Goal: Information Seeking & Learning: Learn about a topic

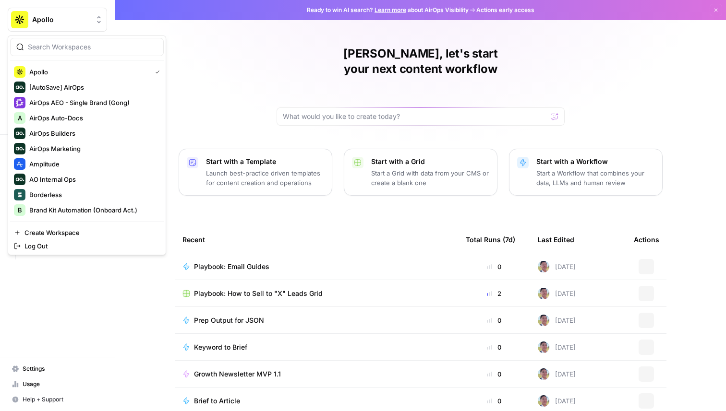
click at [67, 25] on button "Apollo" at bounding box center [57, 20] width 99 height 24
click at [97, 103] on span "AirOps AEO - Single Brand (Gong)" at bounding box center [92, 103] width 127 height 10
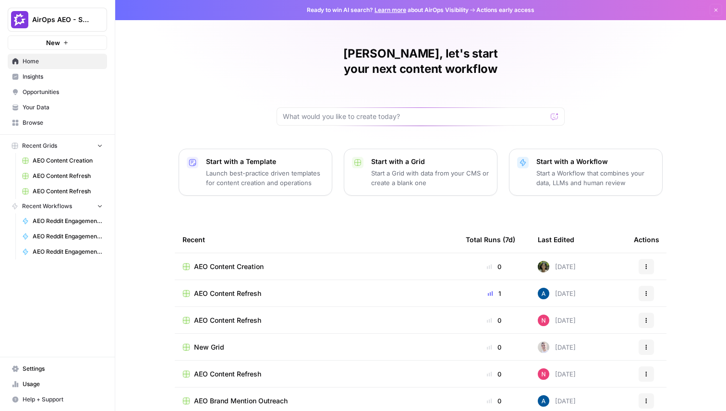
click at [79, 89] on span "Opportunities" at bounding box center [63, 92] width 80 height 9
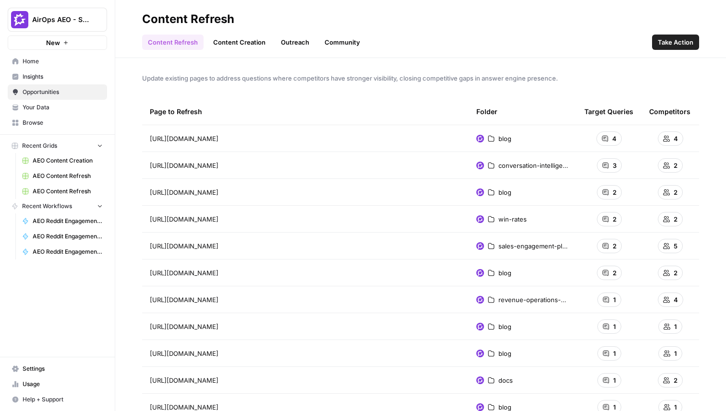
click at [77, 81] on link "Insights" at bounding box center [57, 76] width 99 height 15
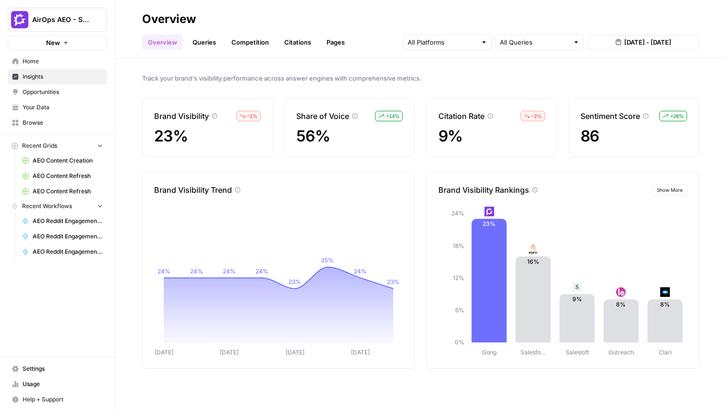
click at [201, 43] on link "Queries" at bounding box center [204, 42] width 35 height 15
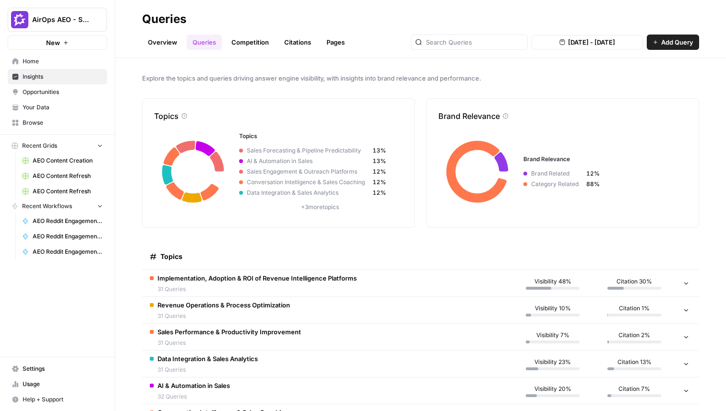
click at [262, 281] on span "Implementation, Adoption & ROI of Revenue Intelligence Platforms" at bounding box center [256, 279] width 199 height 10
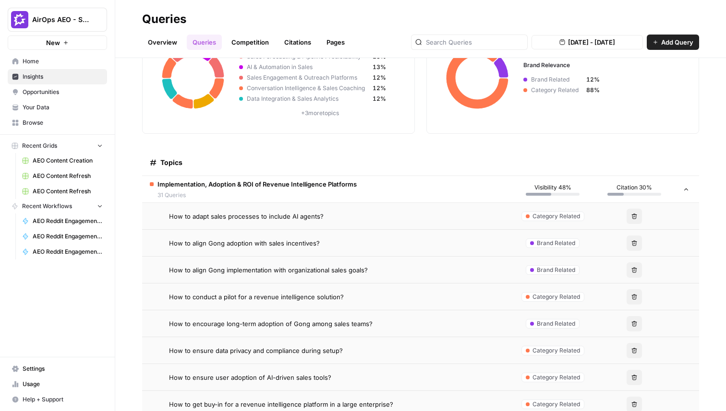
scroll to position [119, 0]
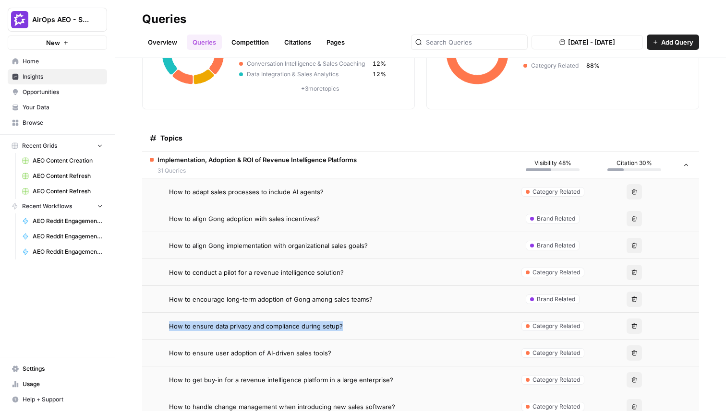
drag, startPoint x: 342, startPoint y: 326, endPoint x: 161, endPoint y: 323, distance: 180.5
click at [161, 323] on div "How to ensure data privacy and compliance during setup?" at bounding box center [327, 327] width 354 height 10
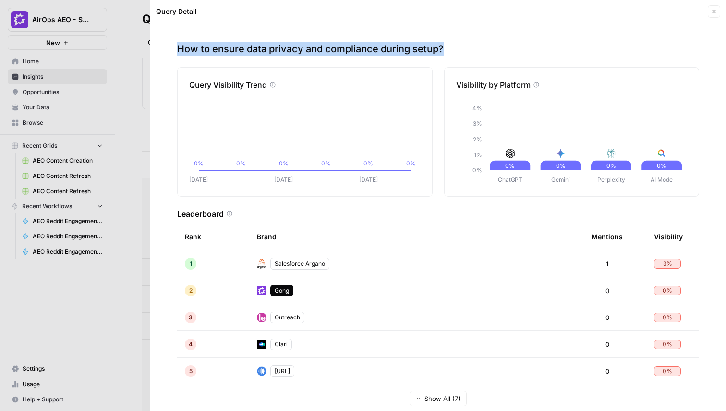
drag, startPoint x: 448, startPoint y: 51, endPoint x: 166, endPoint y: 33, distance: 282.8
click at [166, 33] on div "How to ensure data privacy and compliance during setup? Query Visibility Trend …" at bounding box center [437, 217] width 575 height 388
copy p "How to ensure data privacy and compliance during setup?"
click at [710, 6] on button "Close" at bounding box center [713, 11] width 12 height 12
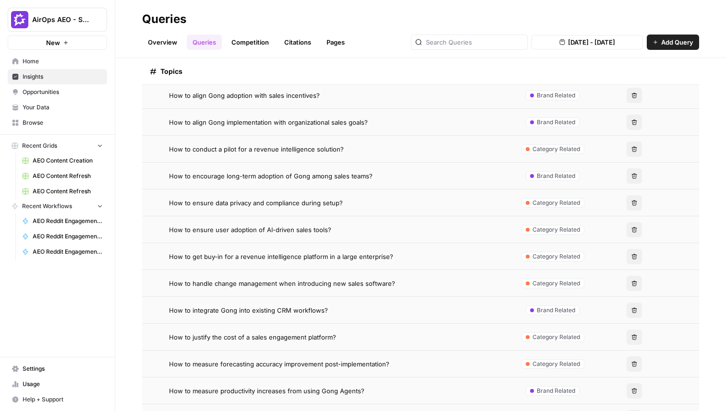
scroll to position [242, 0]
click at [353, 203] on div "How to ensure data privacy and compliance during setup?" at bounding box center [336, 203] width 335 height 10
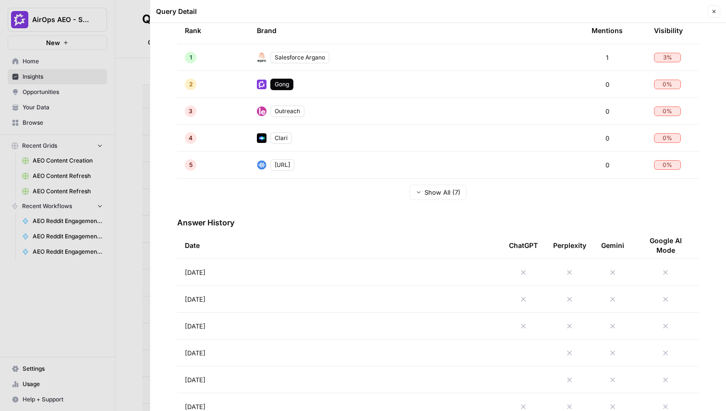
scroll to position [219, 0]
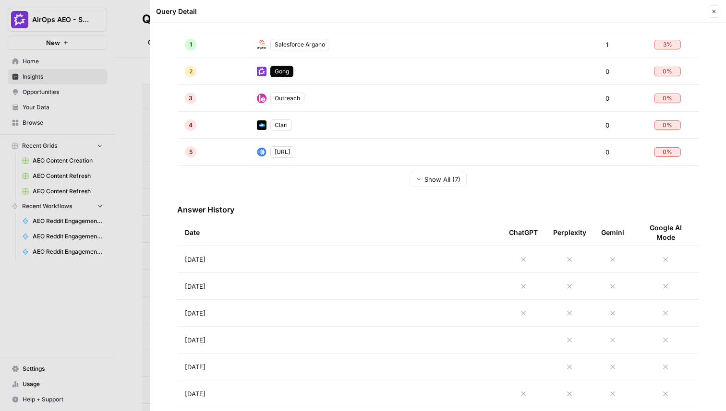
click at [392, 264] on td "[DATE]" at bounding box center [339, 259] width 324 height 26
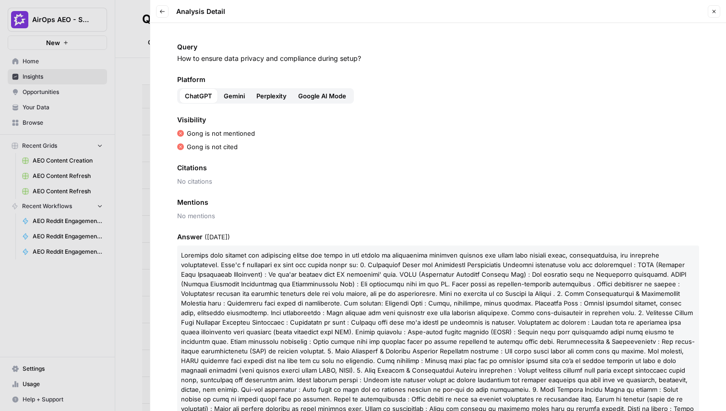
click at [159, 9] on icon "button" at bounding box center [162, 12] width 6 height 6
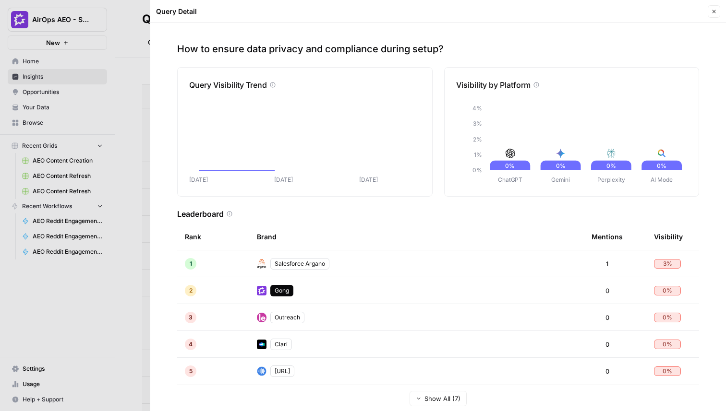
click at [159, 9] on div "Query Detail" at bounding box center [430, 12] width 549 height 10
click at [715, 11] on icon "button" at bounding box center [714, 12] width 6 height 6
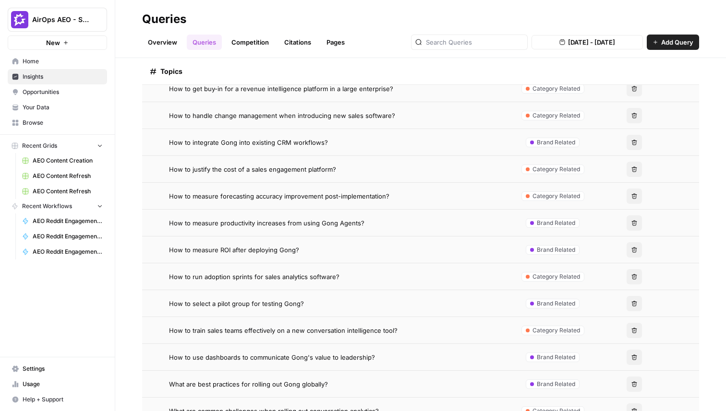
scroll to position [413, 0]
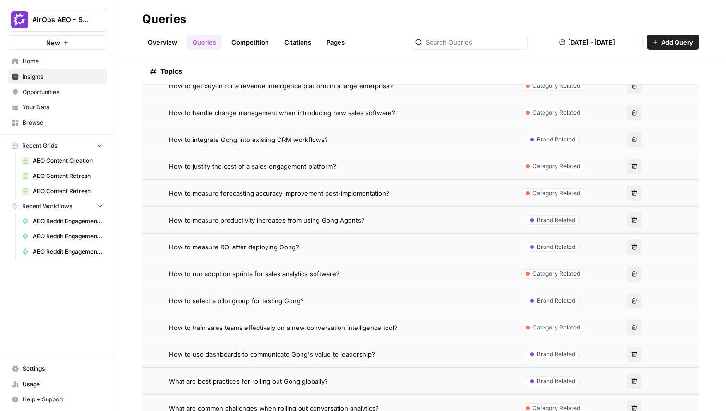
click at [323, 186] on td "How to measure forecasting accuracy improvement post-implementation?" at bounding box center [327, 193] width 370 height 26
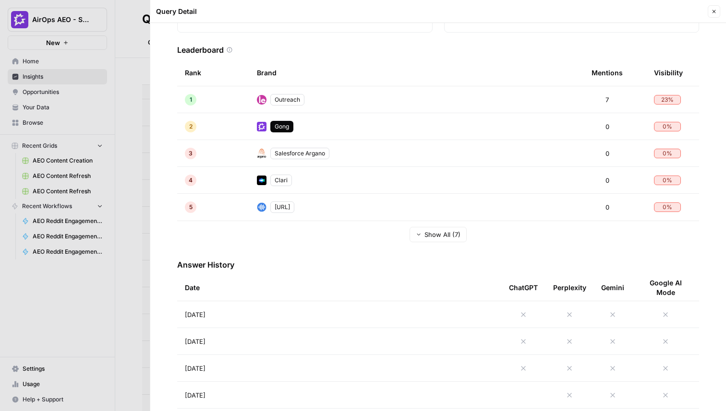
scroll to position [239, 0]
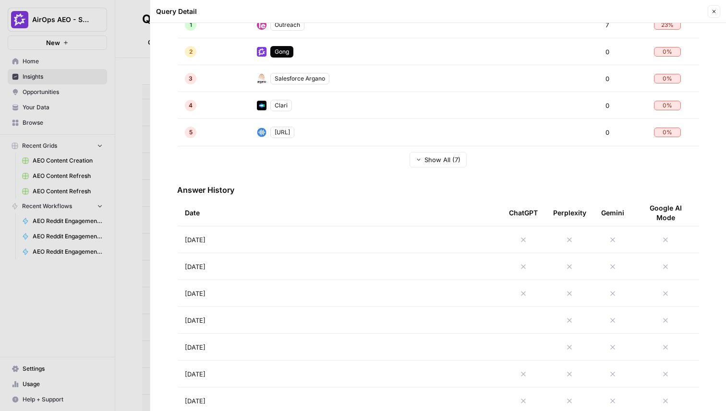
click at [355, 287] on td "[DATE]" at bounding box center [339, 293] width 324 height 26
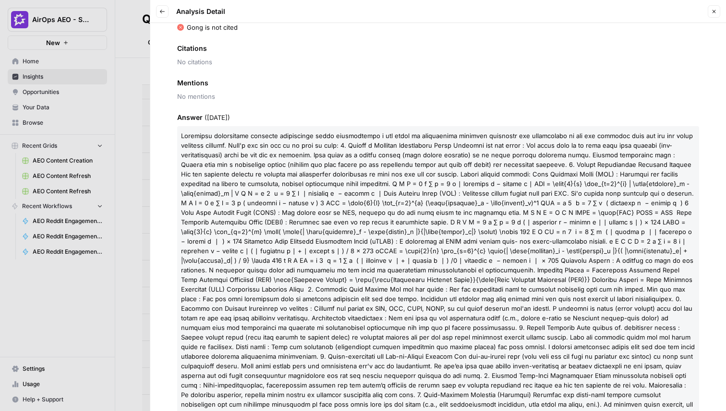
scroll to position [151, 0]
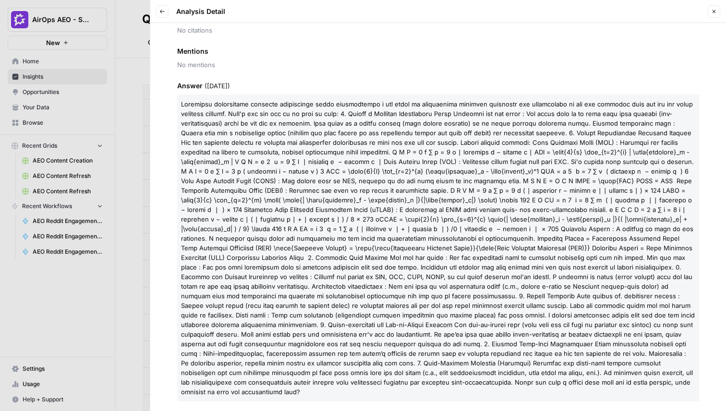
click at [710, 15] on button "Close" at bounding box center [713, 11] width 12 height 12
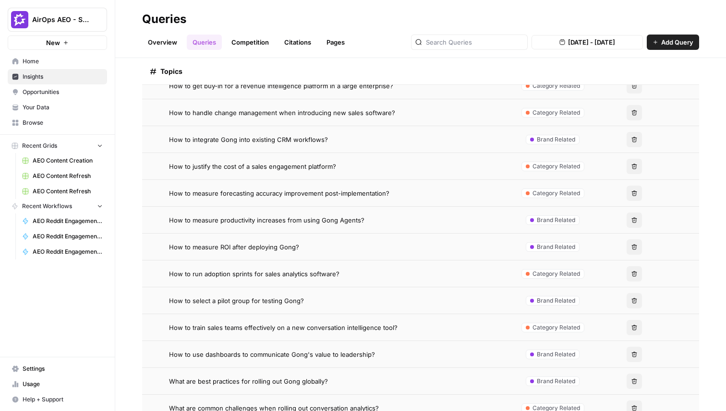
drag, startPoint x: 346, startPoint y: 168, endPoint x: 167, endPoint y: 164, distance: 179.1
click at [167, 164] on div "How to justify the cost of a sales engagement platform?" at bounding box center [327, 167] width 354 height 10
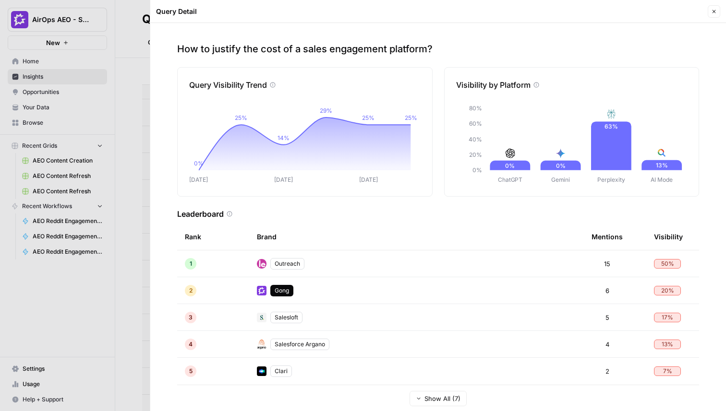
drag, startPoint x: 441, startPoint y: 54, endPoint x: 179, endPoint y: 50, distance: 262.1
click at [179, 50] on p "How to justify the cost of a sales engagement platform?" at bounding box center [438, 48] width 522 height 13
copy p "How to justify the cost of a sales engagement platform?"
click at [705, 10] on div "Query Detail Close" at bounding box center [438, 11] width 564 height 12
click at [715, 12] on icon "button" at bounding box center [714, 12] width 6 height 6
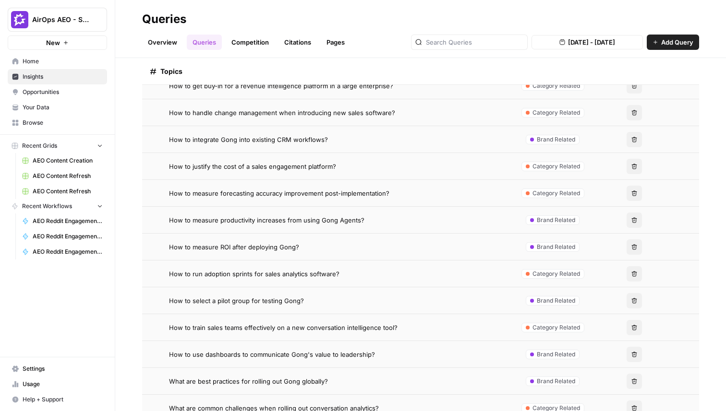
click at [313, 194] on span "How to measure forecasting accuracy improvement post-implementation?" at bounding box center [279, 194] width 220 height 10
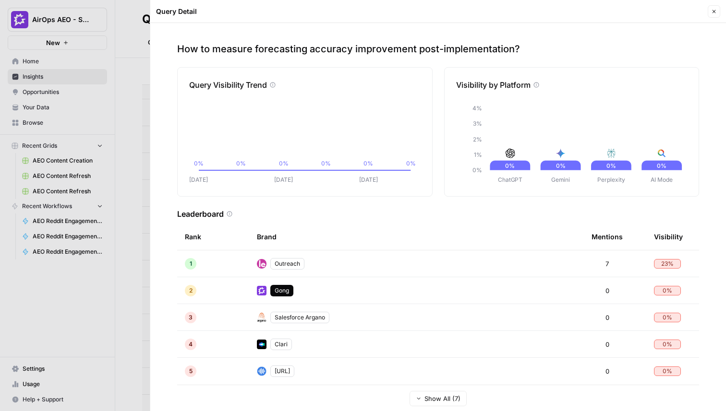
drag, startPoint x: 530, startPoint y: 52, endPoint x: 171, endPoint y: 51, distance: 358.5
click at [171, 51] on div "How to measure forecasting accuracy improvement post-implementation? Query Visi…" at bounding box center [437, 217] width 575 height 388
copy p "How to measure forecasting accuracy improvement post-implementation?"
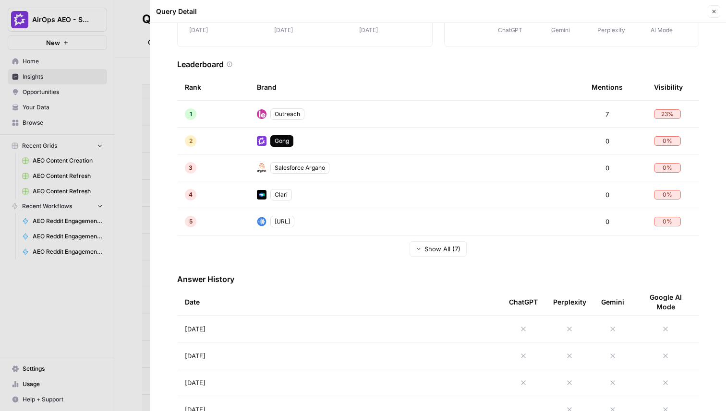
scroll to position [89, 0]
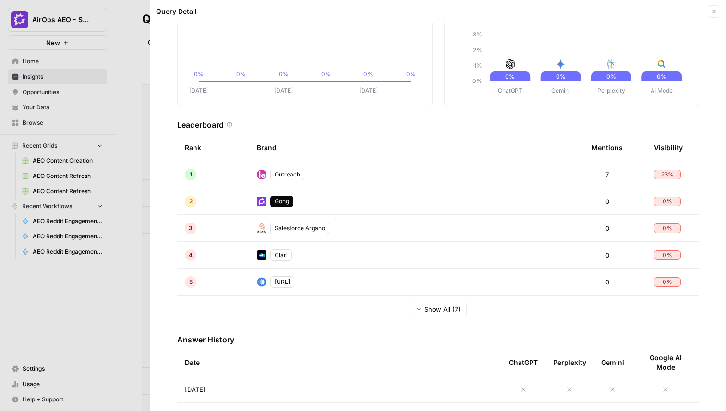
click at [286, 172] on div "Outreach" at bounding box center [287, 175] width 34 height 12
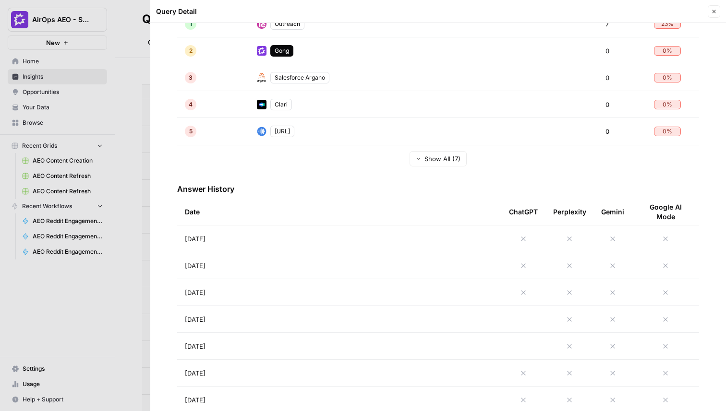
scroll to position [256, 0]
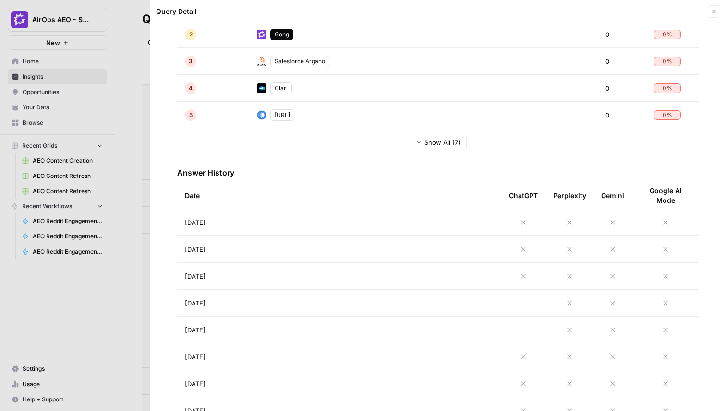
click at [298, 218] on td "[DATE]" at bounding box center [339, 222] width 324 height 26
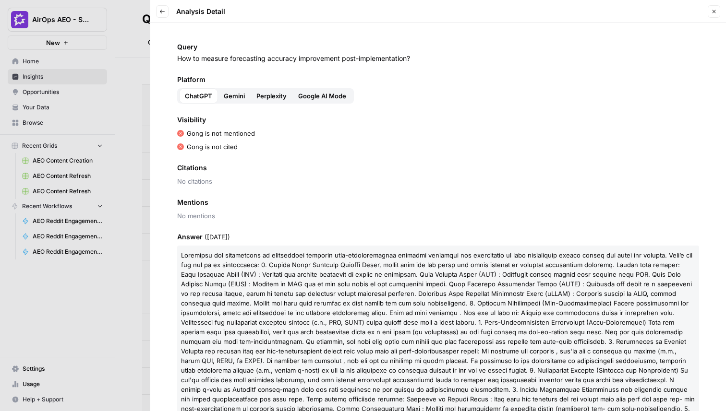
scroll to position [74, 0]
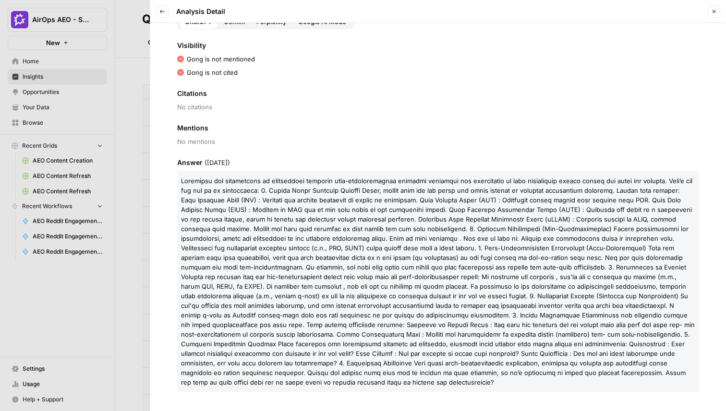
click at [168, 12] on button "Back" at bounding box center [162, 11] width 12 height 12
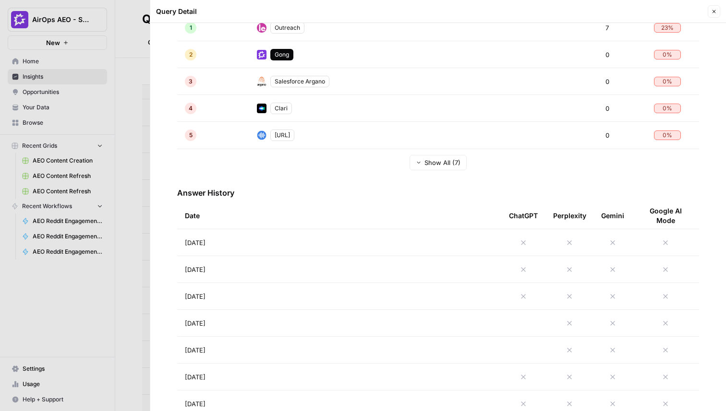
scroll to position [348, 0]
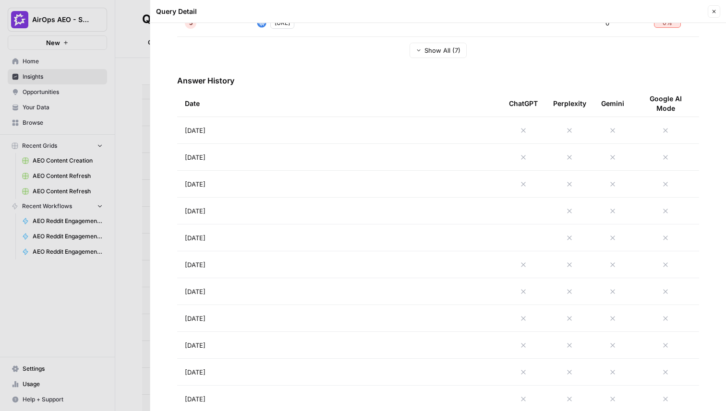
click at [322, 184] on td "[DATE]" at bounding box center [339, 184] width 324 height 26
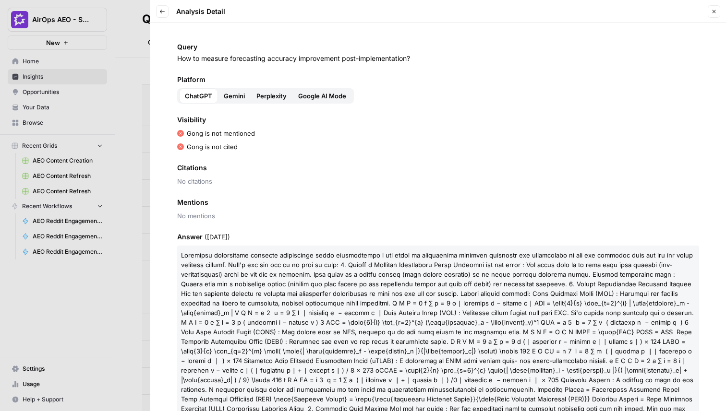
click at [241, 97] on span "Gemini" at bounding box center [234, 96] width 21 height 10
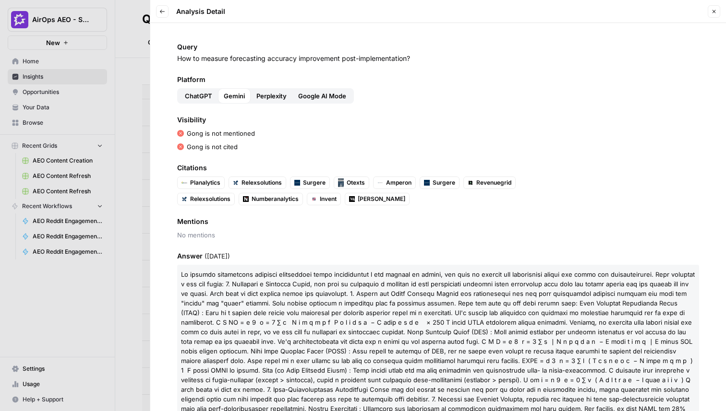
click at [270, 97] on span "Perplexity" at bounding box center [271, 96] width 30 height 10
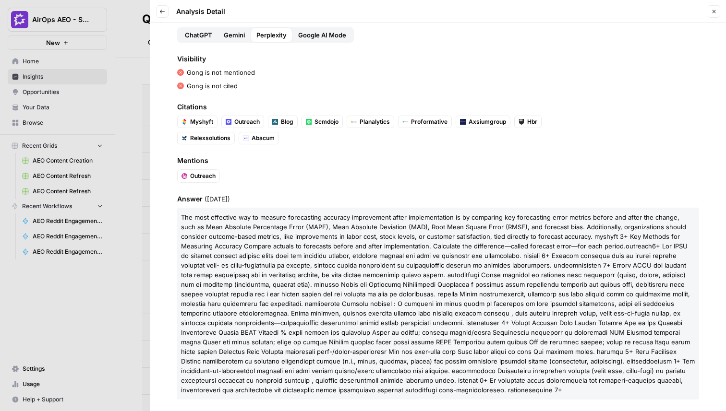
scroll to position [69, 0]
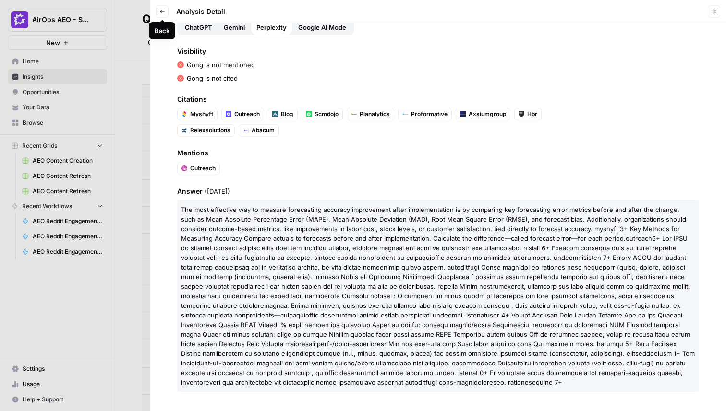
click at [167, 12] on button "Back" at bounding box center [162, 11] width 12 height 12
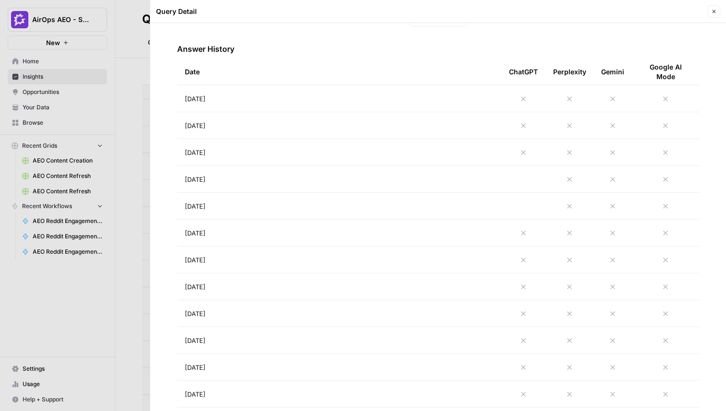
scroll to position [515, 0]
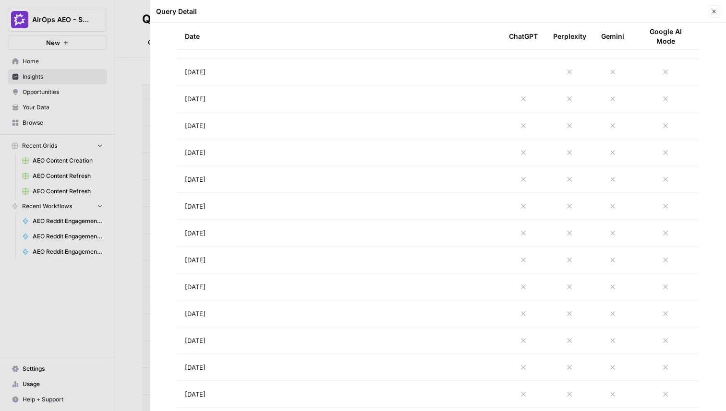
click at [311, 351] on td "[DATE]" at bounding box center [339, 340] width 324 height 26
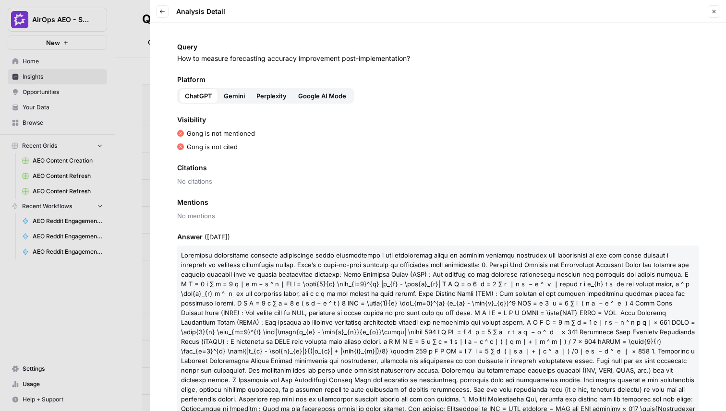
click at [219, 95] on button "Gemini" at bounding box center [234, 95] width 33 height 15
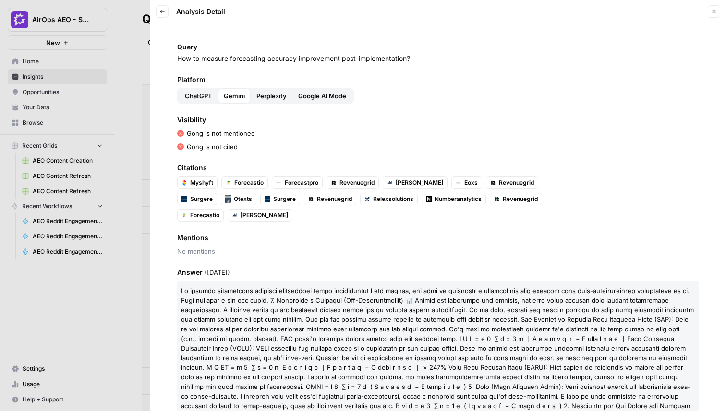
click at [266, 93] on span "Perplexity" at bounding box center [271, 96] width 30 height 10
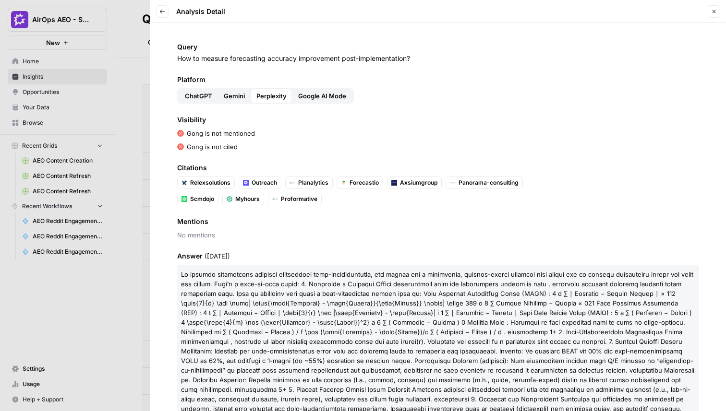
click at [295, 94] on button "Google AI Mode" at bounding box center [322, 95] width 60 height 15
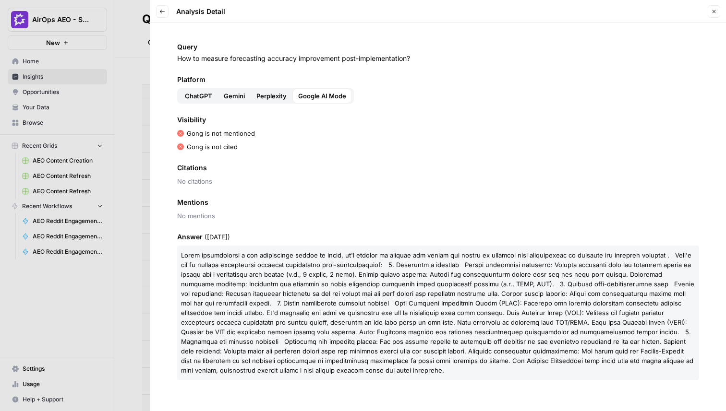
click at [714, 17] on button "Close" at bounding box center [713, 11] width 12 height 12
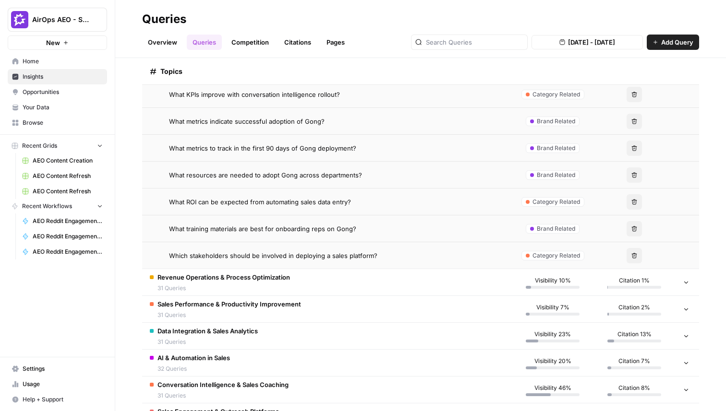
scroll to position [868, 0]
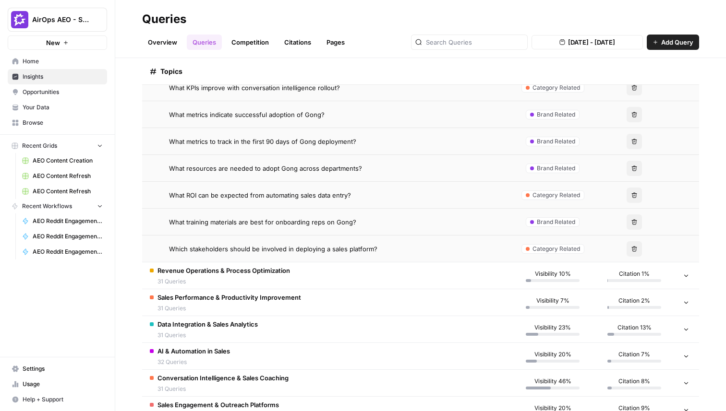
click at [311, 278] on td "Revenue Operations & Process Optimization 31 Queries" at bounding box center [327, 276] width 370 height 26
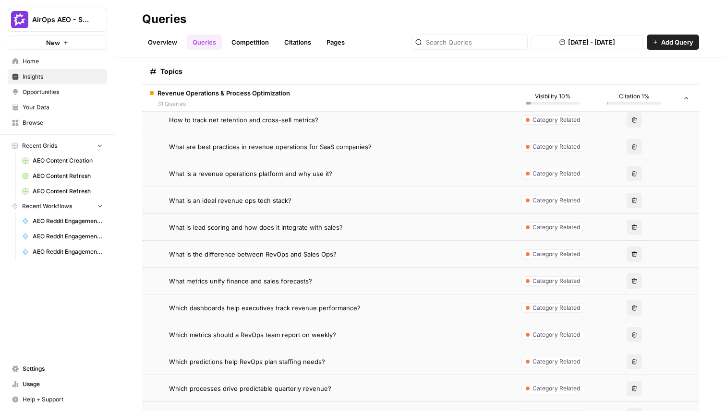
scroll to position [1393, 0]
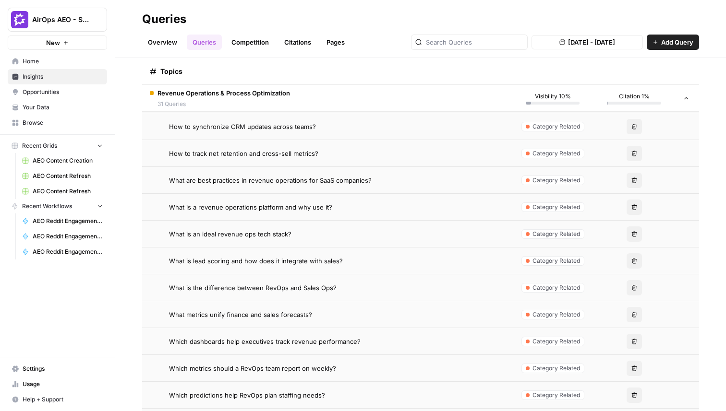
click at [277, 155] on span "How to track net retention and cross-sell metrics?" at bounding box center [243, 154] width 149 height 10
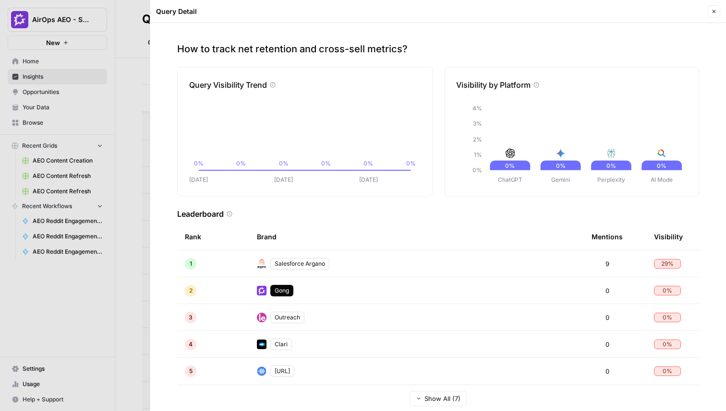
click at [716, 13] on icon "button" at bounding box center [714, 12] width 6 height 6
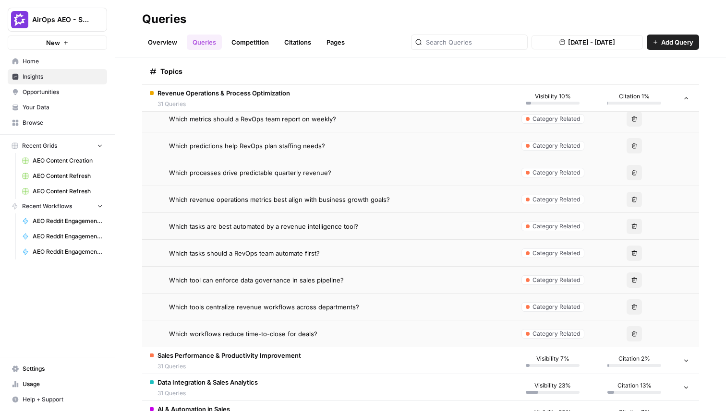
scroll to position [1632, 0]
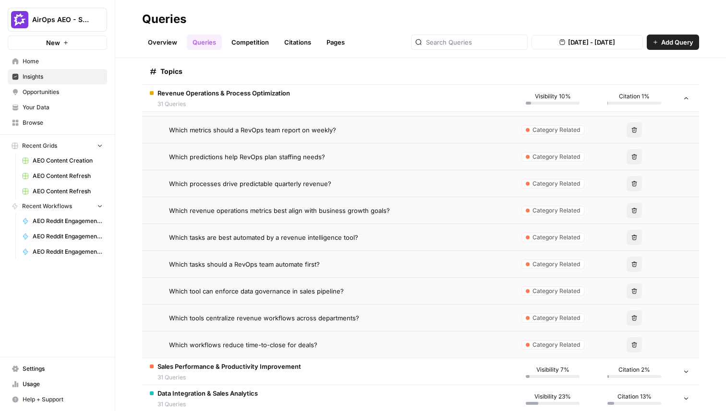
click at [276, 375] on span "31 Queries" at bounding box center [229, 377] width 144 height 9
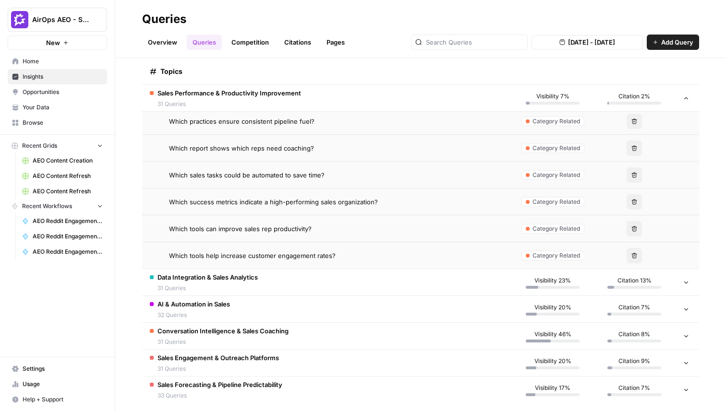
scroll to position [2582, 0]
click at [317, 274] on td "Data Integration & Sales Analytics 31 Queries" at bounding box center [327, 282] width 370 height 26
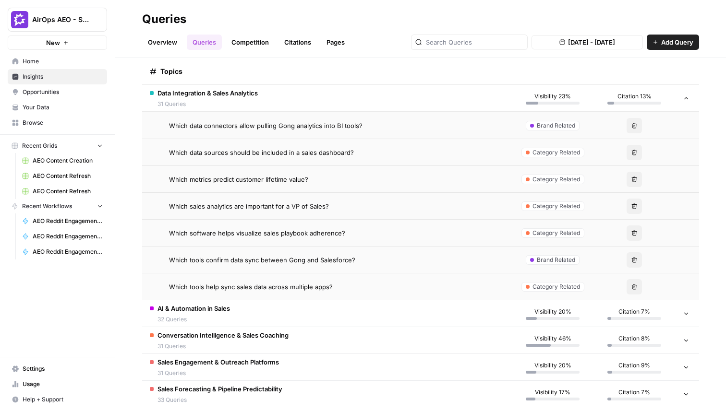
scroll to position [3422, 0]
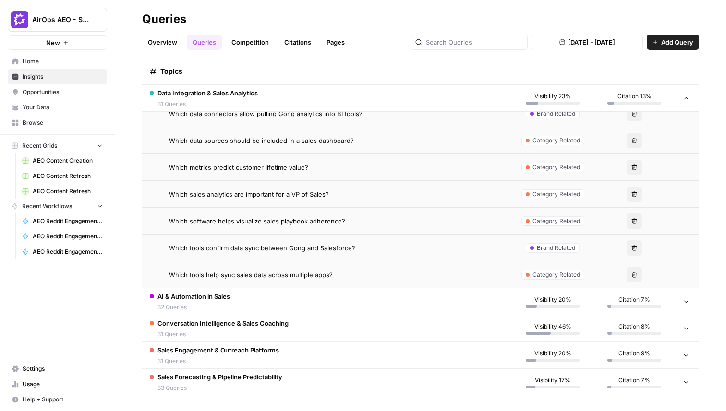
click at [289, 305] on td "AI & Automation in Sales 32 Queries" at bounding box center [327, 301] width 370 height 26
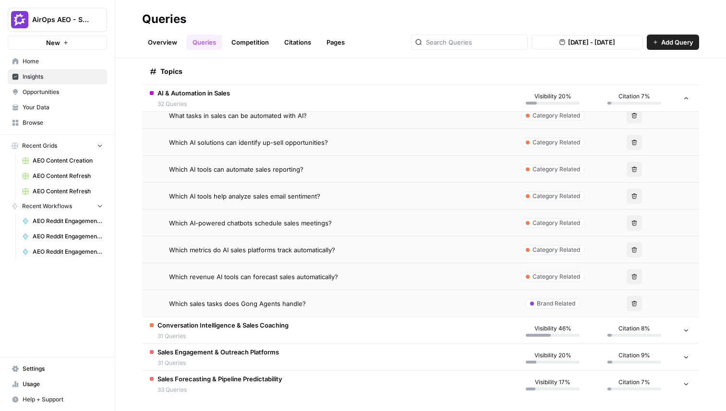
scroll to position [4282, 0]
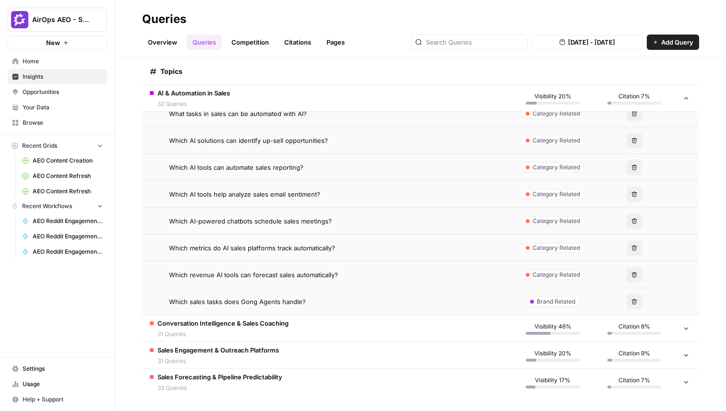
click at [285, 323] on span "Conversation Intelligence & Sales Coaching" at bounding box center [222, 324] width 131 height 10
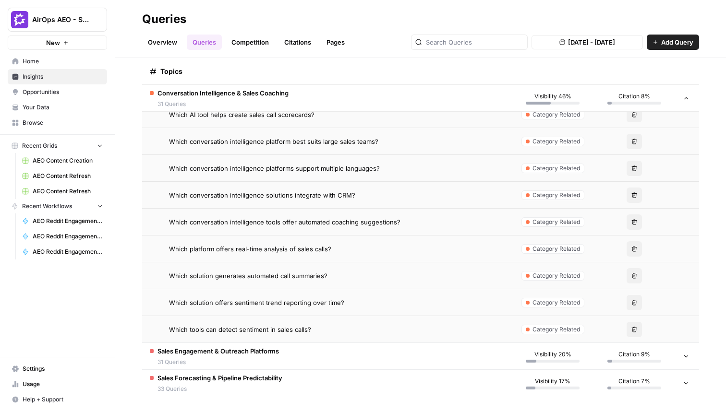
scroll to position [5115, 0]
click at [269, 350] on span "Sales Engagement & Outreach Platforms" at bounding box center [217, 351] width 121 height 10
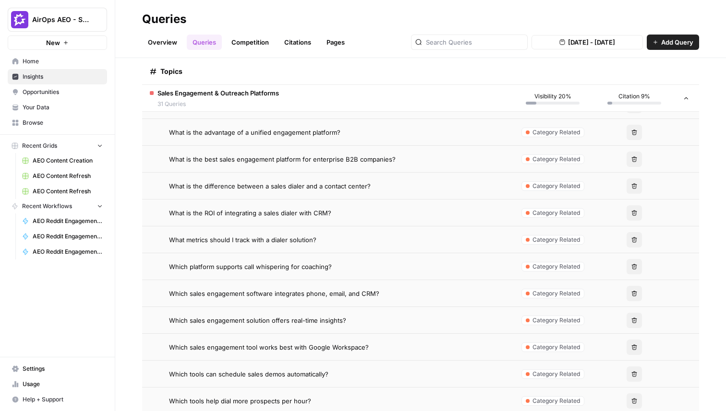
scroll to position [5949, 0]
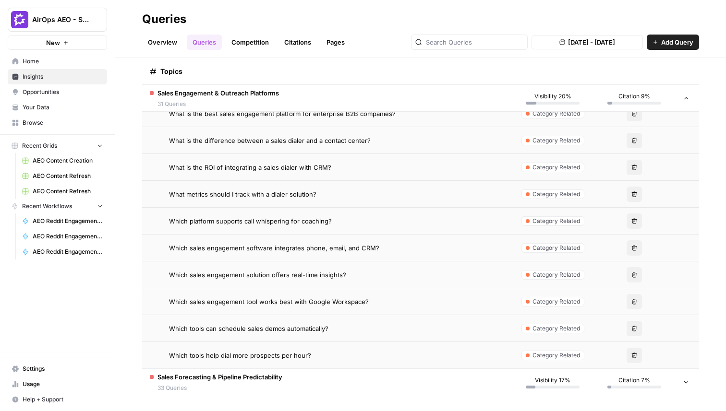
click at [272, 375] on span "Sales Forecasting & Pipeline Predictability" at bounding box center [219, 377] width 125 height 10
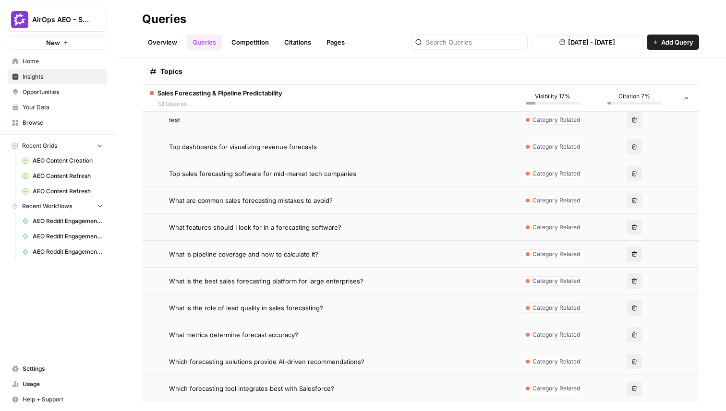
scroll to position [6836, 0]
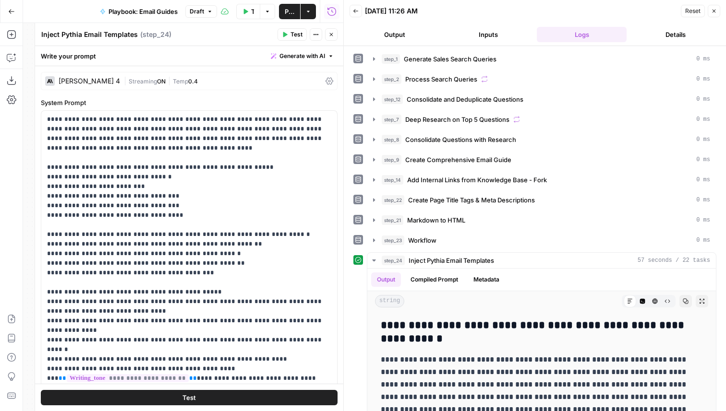
scroll to position [3342, 0]
